Goal: Information Seeking & Learning: Learn about a topic

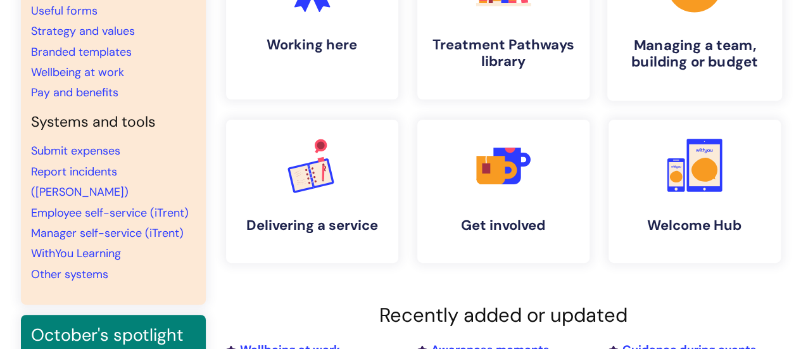
scroll to position [190, 0]
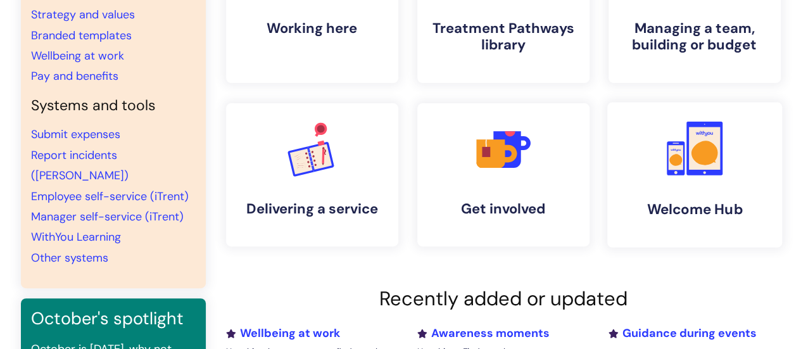
click at [676, 164] on icon at bounding box center [675, 160] width 13 height 12
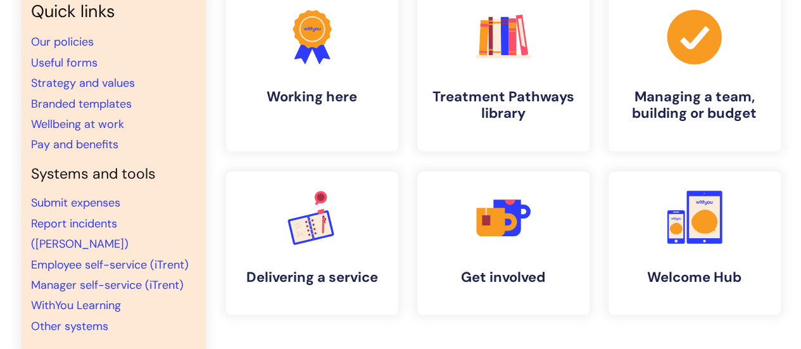
scroll to position [127, 0]
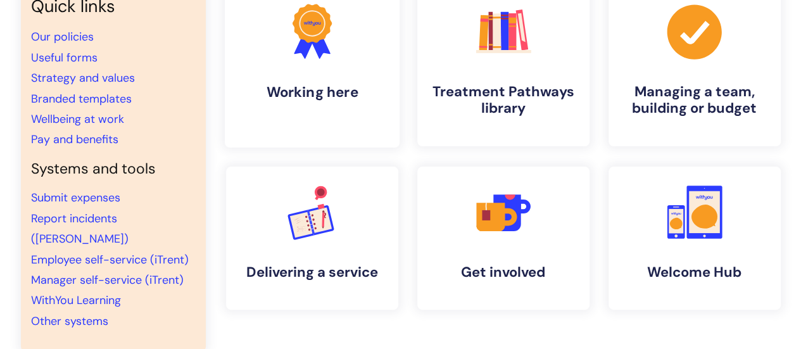
click at [324, 73] on link ".cls-1{fill:#f89b22;}.cls-1,.cls-2,.cls-3{stroke-width:0px;}.cls-2{fill:#2d3cff…" at bounding box center [311, 66] width 175 height 163
